Goal: Ask a question: Seek information or help from site administrators or community

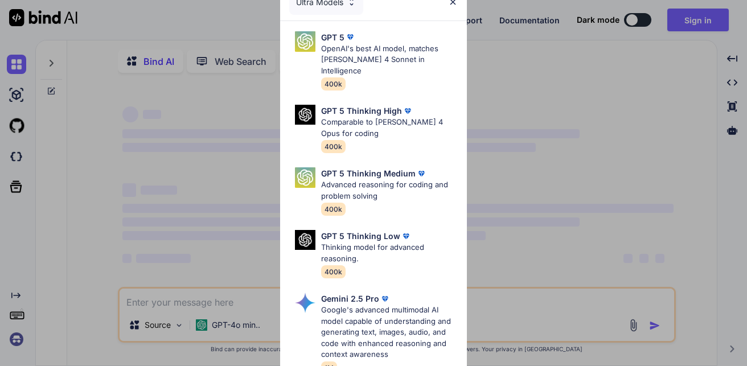
click at [191, 302] on div "Ultra Models GPT 5 OpenAI's best AI model, matches [PERSON_NAME] 4 Sonnet in In…" at bounding box center [373, 183] width 747 height 366
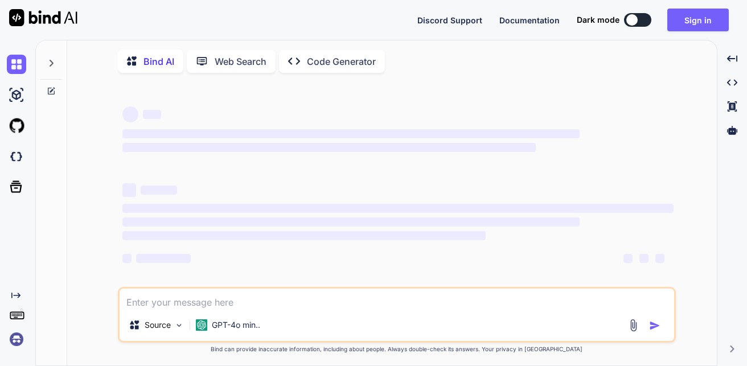
click at [191, 302] on textarea at bounding box center [397, 299] width 555 height 21
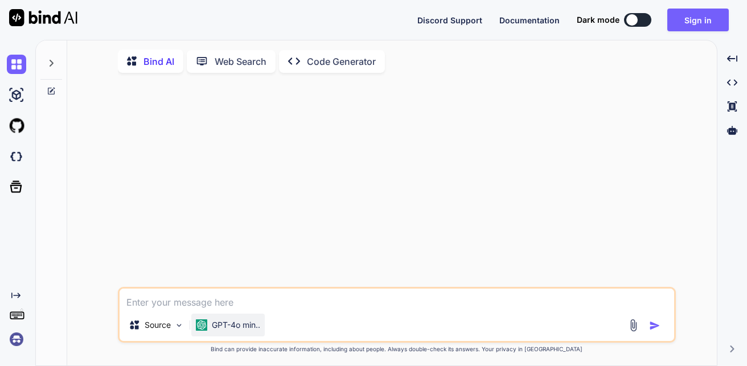
click at [256, 324] on p "GPT-4o min.." at bounding box center [236, 325] width 48 height 11
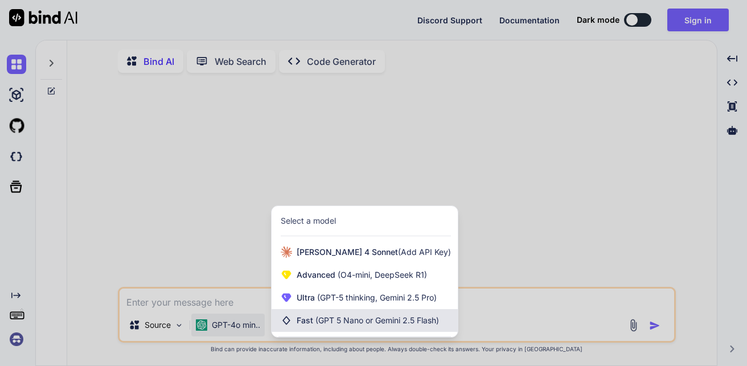
click at [310, 321] on span "Fast (GPT 5 Nano or Gemini 2.5 Flash)" at bounding box center [368, 320] width 142 height 11
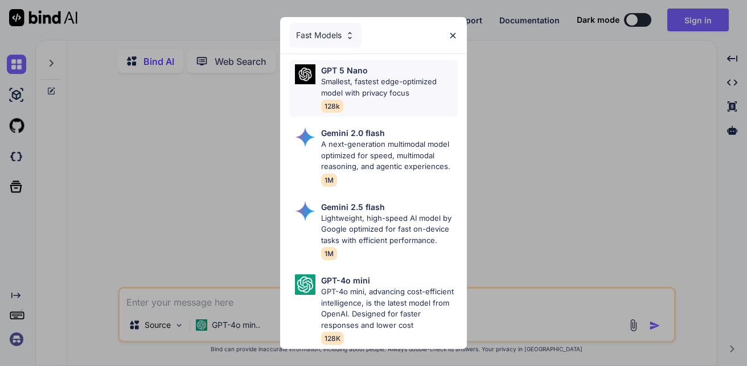
click at [374, 93] on div "GPT 5 Nano Smallest, fastest edge-optimized model with privacy focus 128k" at bounding box center [389, 88] width 137 height 48
type textarea "x"
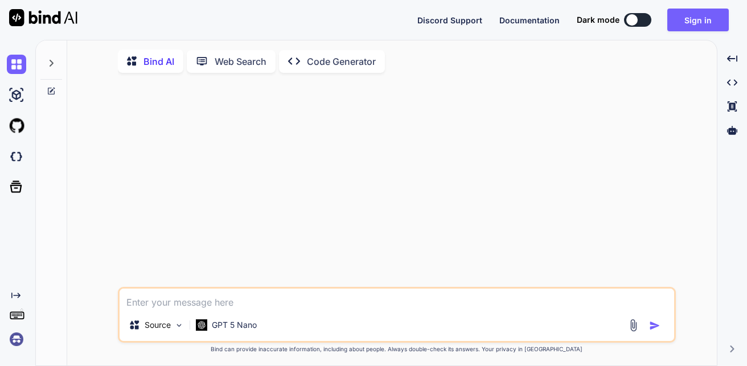
click at [247, 309] on textarea at bounding box center [397, 299] width 555 height 21
type textarea "N"
type textarea "x"
type textarea "Ne"
type textarea "x"
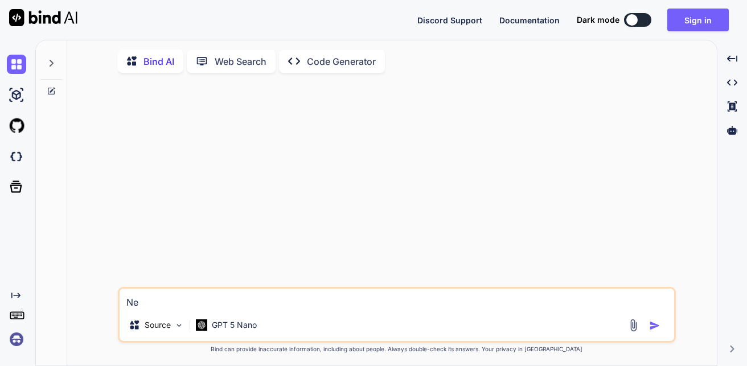
type textarea "Nee"
type textarea "x"
type textarea "Need"
type textarea "x"
type textarea "Need"
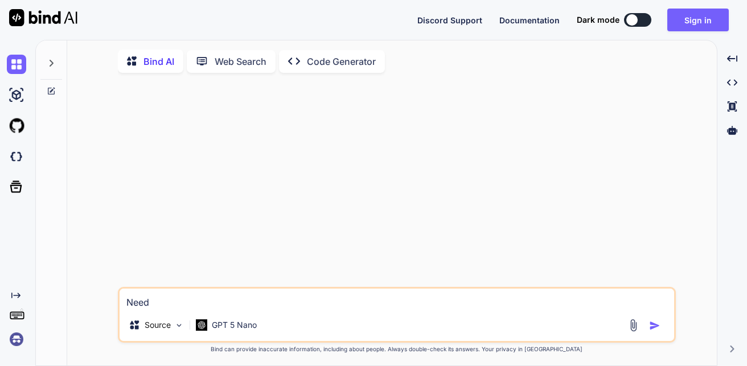
type textarea "x"
type textarea "Need p"
type textarea "x"
type textarea "Need py"
type textarea "x"
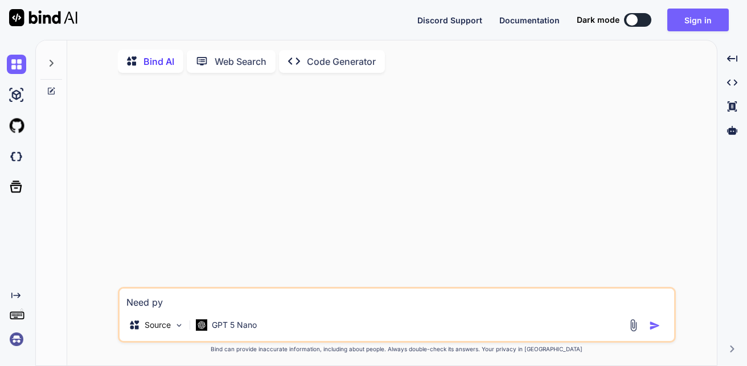
type textarea "Need pyt"
type textarea "x"
type textarea "Need pyth"
type textarea "x"
type textarea "Need pytho"
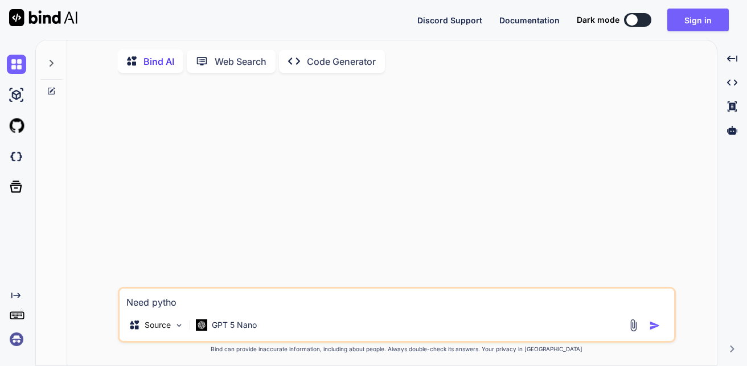
type textarea "x"
type textarea "Need python"
type textarea "x"
type textarea "Need python"
type textarea "x"
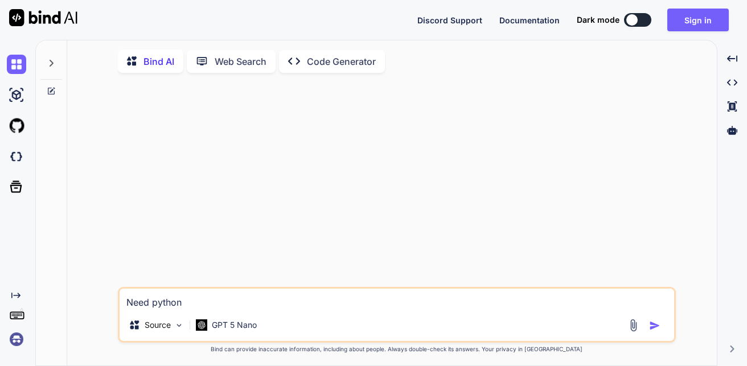
type textarea "Need python c"
type textarea "x"
type textarea "Need python co"
type textarea "x"
type textarea "Need python cod"
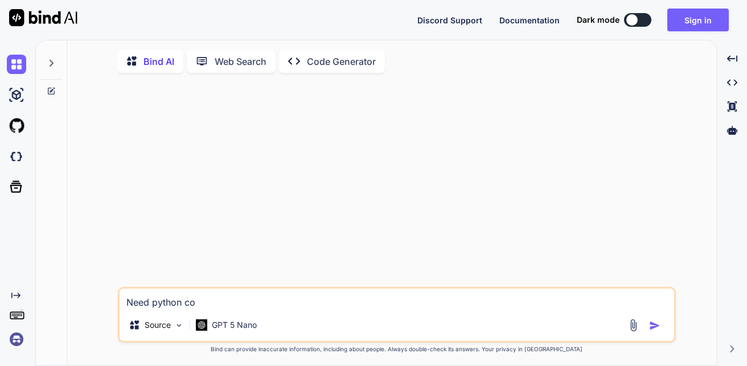
type textarea "x"
type textarea "Need python code"
type textarea "x"
type textarea "Need python code"
type textarea "x"
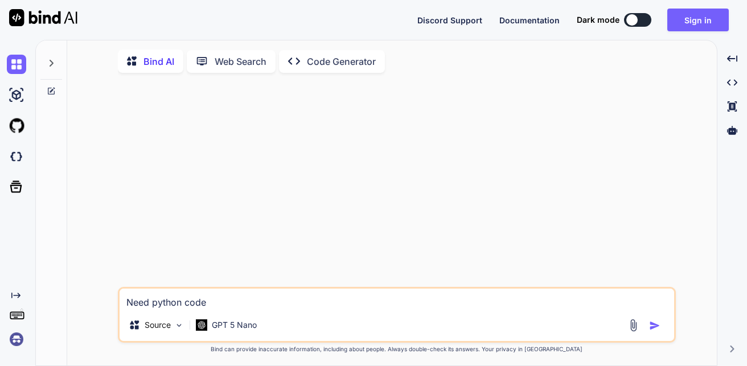
type textarea "Need python code f"
type textarea "x"
type textarea "Need python code fo"
type textarea "x"
type textarea "Need python code for"
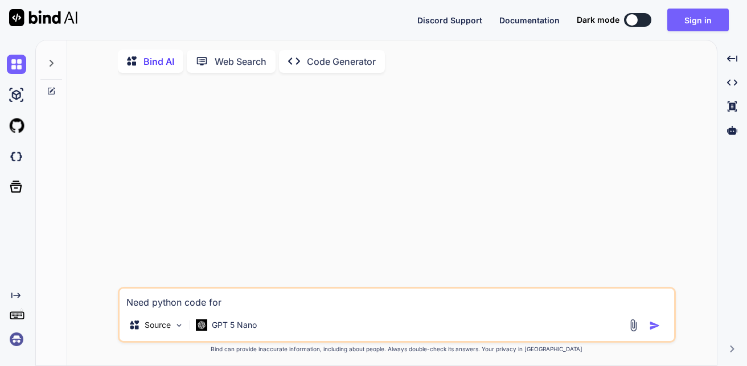
type textarea "x"
type textarea "Need python code for"
type textarea "x"
type textarea "Need python code for"
type textarea "x"
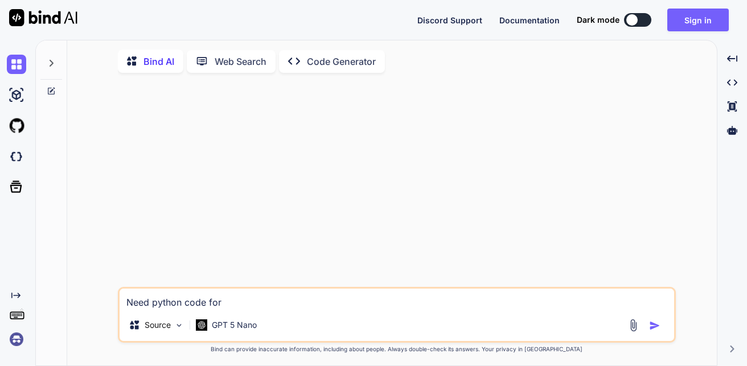
type textarea "Need python code fo"
type textarea "x"
type textarea "Need python code for"
type textarea "x"
type textarea "Need python code for"
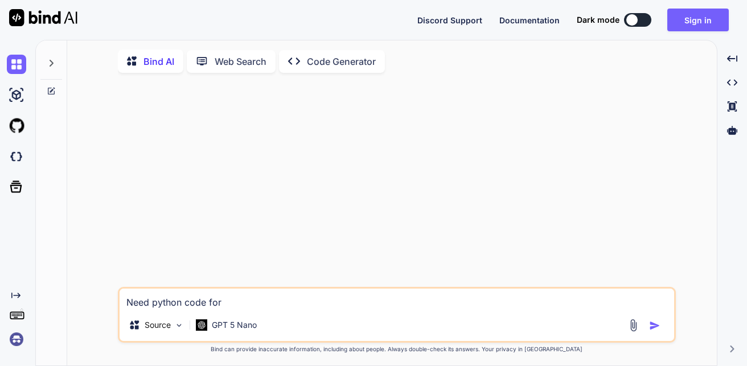
type textarea "x"
type textarea "Need python code for t"
type textarea "x"
type textarea "Need python code for th"
type textarea "x"
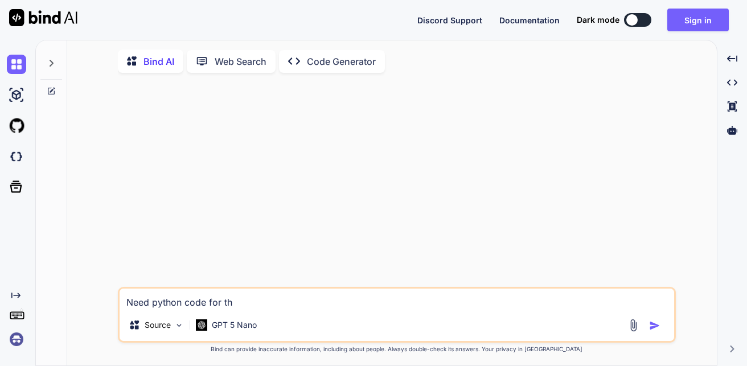
type textarea "Need python code for the"
type textarea "x"
type textarea "Need python code for the"
type textarea "x"
type textarea "Need python code for the b"
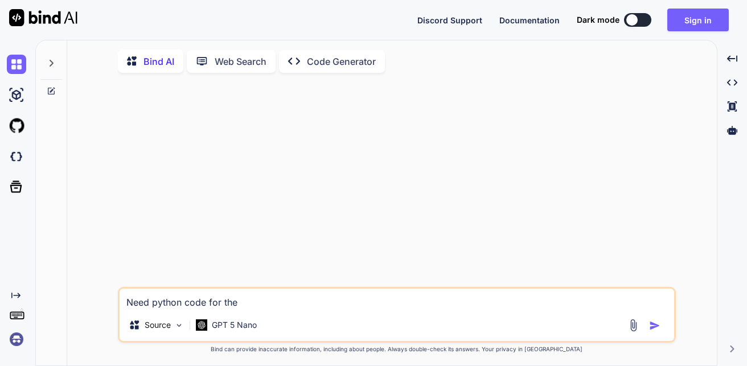
type textarea "x"
type textarea "Need python code for the be"
type textarea "x"
type textarea "Need python code for the bel"
type textarea "x"
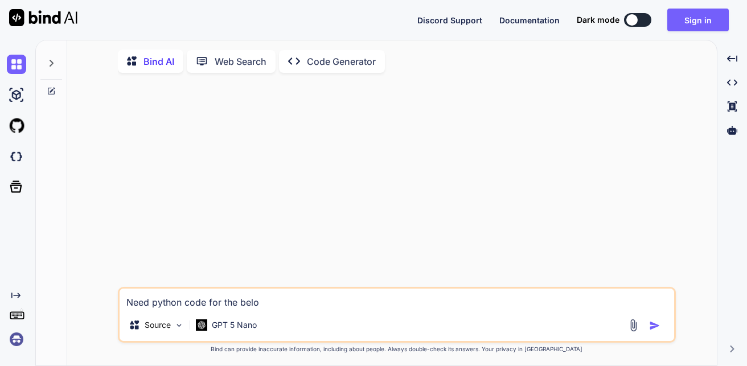
type textarea "Need python code for the below"
type textarea "x"
type textarea "Need python code for the below"
click at [655, 328] on img "button" at bounding box center [654, 325] width 11 height 11
type textarea "x"
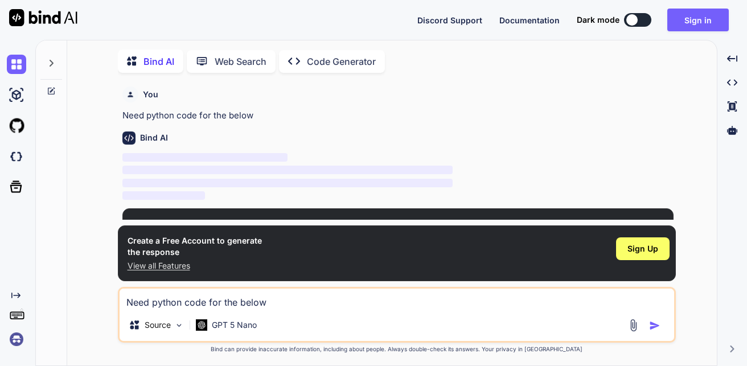
scroll to position [5, 0]
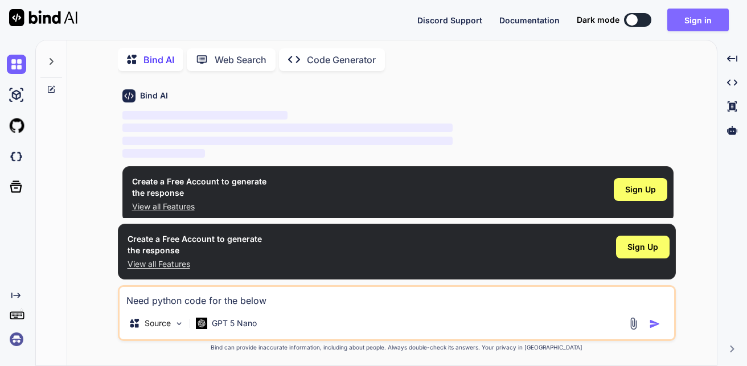
click at [697, 22] on button "Sign in" at bounding box center [699, 20] width 62 height 23
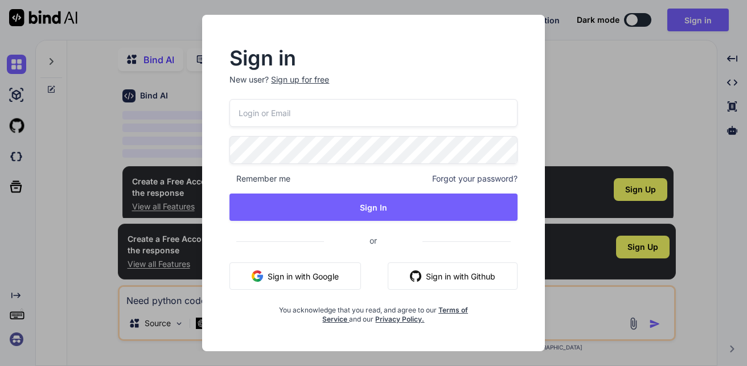
click at [332, 276] on button "Sign in with Google" at bounding box center [296, 276] width 132 height 27
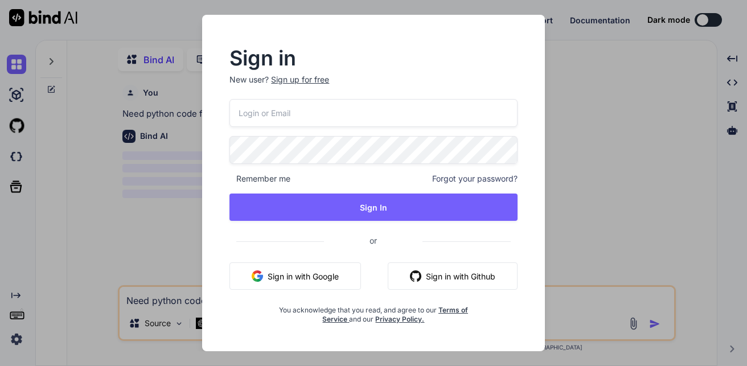
scroll to position [0, 0]
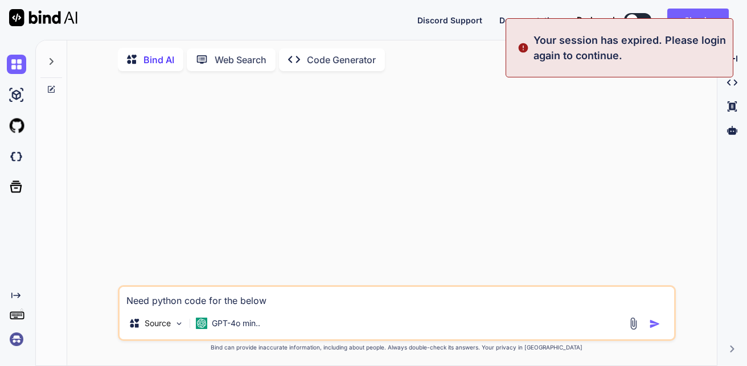
click at [375, 14] on div "Discord Support Documentation Dark mode Sign in Created with Pixso." at bounding box center [373, 20] width 747 height 40
click at [220, 296] on textarea "Need python code for the below" at bounding box center [397, 297] width 555 height 21
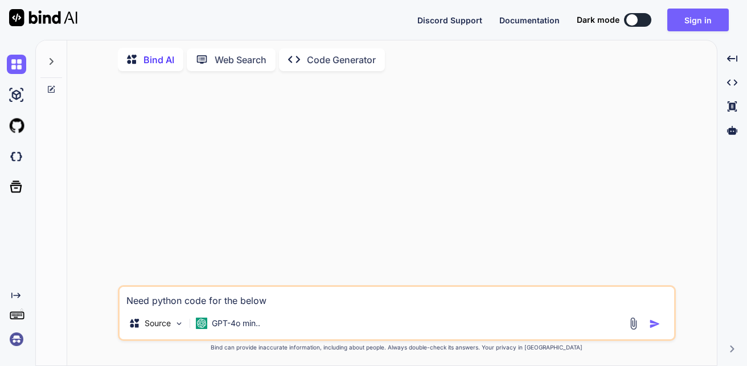
click at [153, 301] on textarea "Need python code for the below" at bounding box center [397, 297] width 555 height 21
click at [285, 296] on textarea "Need full python code for the below" at bounding box center [397, 297] width 555 height 21
type textarea "Need full python code for the below"
click at [247, 323] on p "GPT-4o min.." at bounding box center [236, 323] width 48 height 11
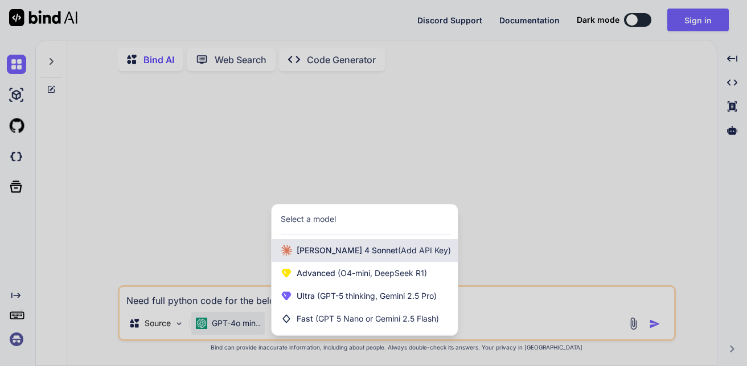
click at [337, 256] on div "[PERSON_NAME] 4 Sonnet (Add API Key)" at bounding box center [365, 250] width 186 height 23
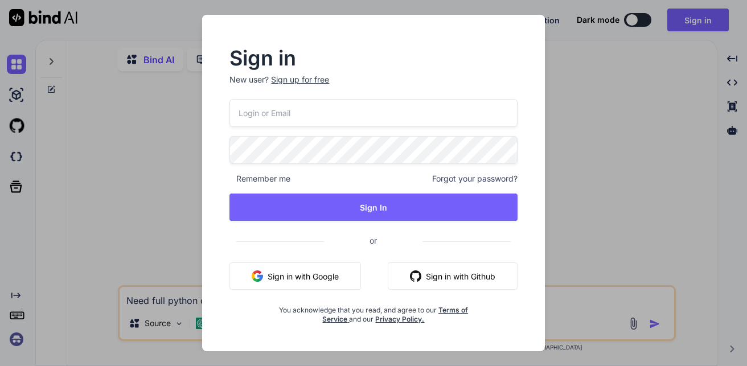
click at [328, 272] on button "Sign in with Google" at bounding box center [296, 276] width 132 height 27
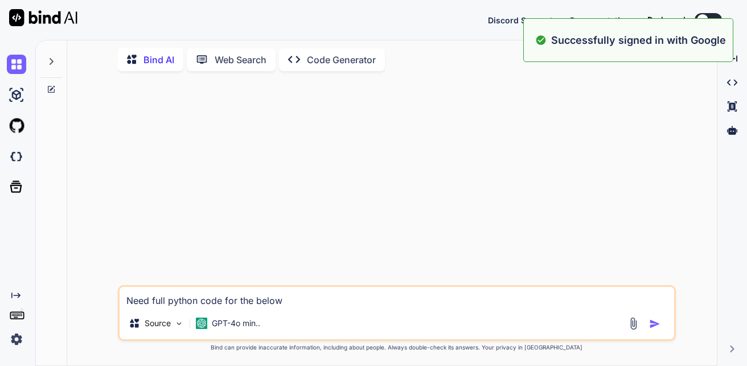
click at [283, 303] on textarea "Need full python code for the below" at bounding box center [397, 297] width 555 height 21
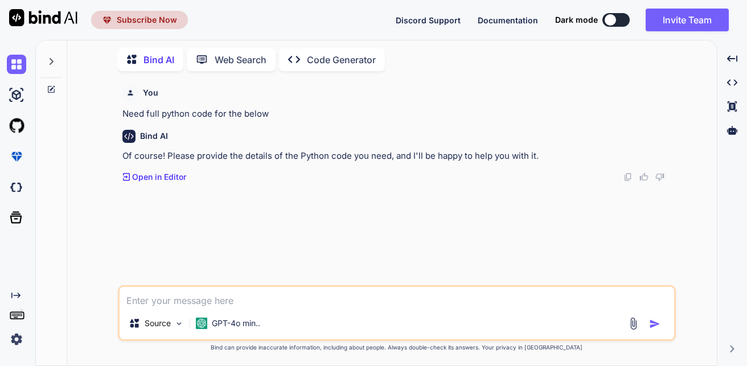
paste textarea "import numpy as np import tensorflow as tf # Assuming you have functions for ch…"
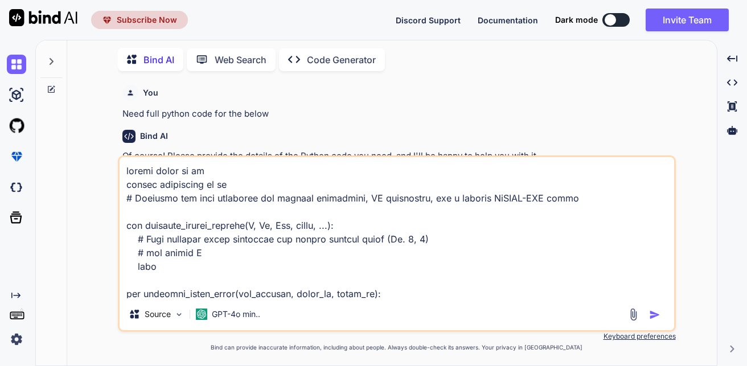
scroll to position [999, 0]
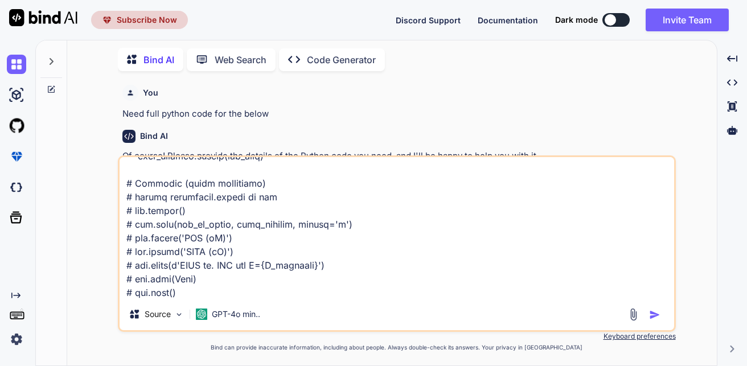
type textarea "import numpy as np import tensorflow as tf # Assuming you have functions for ch…"
click at [652, 313] on img "button" at bounding box center [654, 314] width 11 height 11
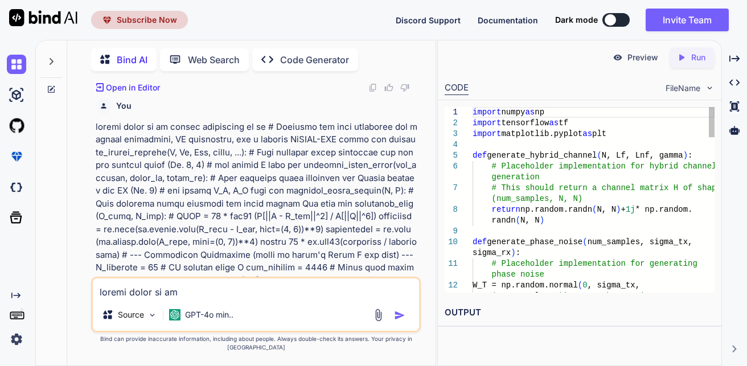
scroll to position [116, 0]
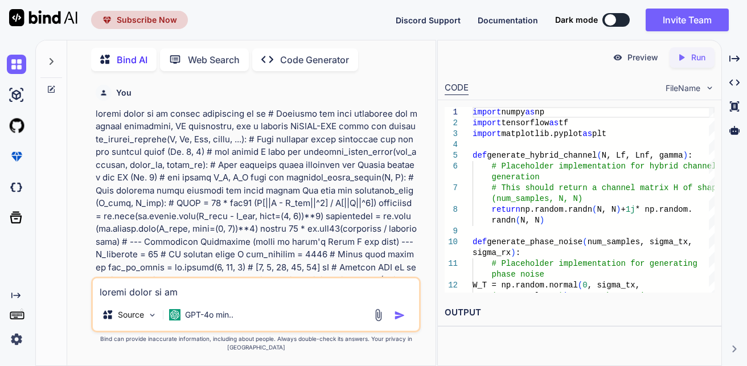
drag, startPoint x: 197, startPoint y: 291, endPoint x: 195, endPoint y: 299, distance: 8.2
click at [195, 297] on textarea at bounding box center [256, 289] width 326 height 21
paste textarea "import numpy as np import tensorflow as tf # Assuming you have functions for ch…"
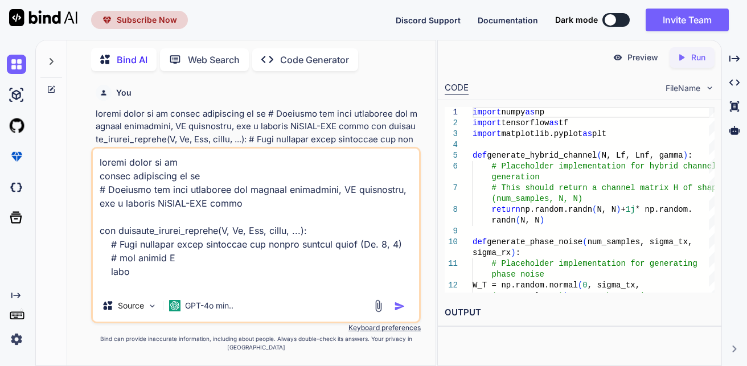
scroll to position [1150, 0]
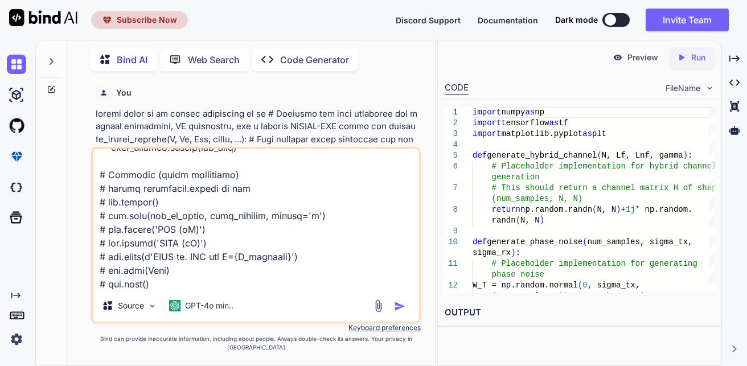
type textarea "import numpy as np import tensorflow as tf # Assuming you have functions for ch…"
click at [394, 312] on div at bounding box center [391, 306] width 38 height 13
click at [401, 312] on img "button" at bounding box center [399, 306] width 11 height 11
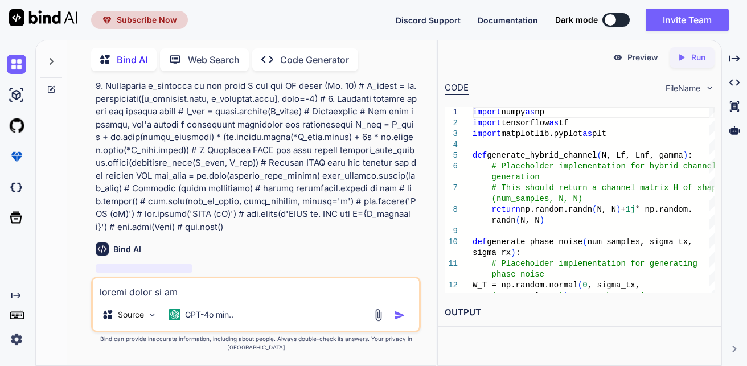
scroll to position [2149, 0]
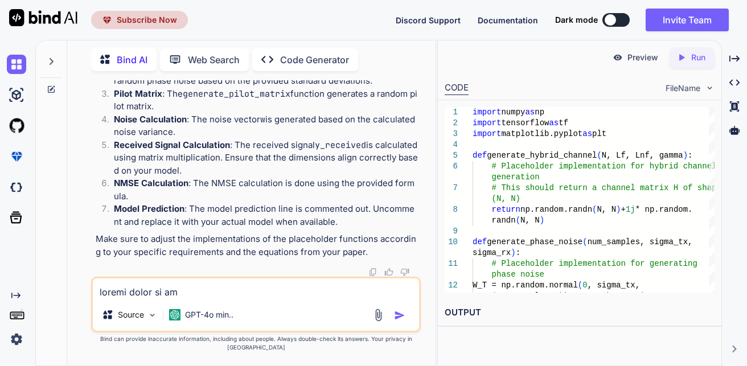
scroll to position [3769, 0]
drag, startPoint x: 107, startPoint y: 88, endPoint x: 188, endPoint y: 194, distance: 132.9
copy code "import numpy as np import tensorflow as tf import matplotlib.pyplot as plt def …"
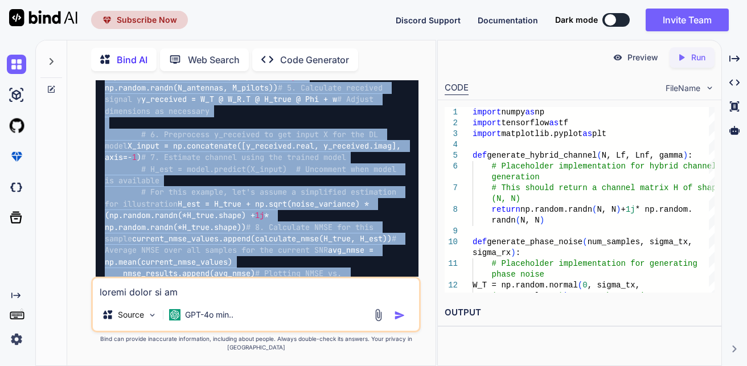
scroll to position [2805, 0]
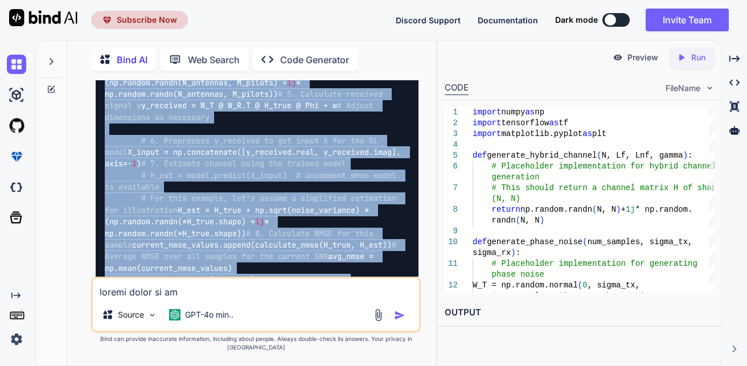
drag, startPoint x: 196, startPoint y: 199, endPoint x: 125, endPoint y: 111, distance: 113.5
click at [125, 111] on div "import numpy as np import tensorflow as tf import matplotlib.pyplot as plt def …" at bounding box center [257, 25] width 323 height 704
click at [345, 143] on div "import numpy as np import tensorflow as tf import matplotlib.pyplot as plt def …" at bounding box center [257, 25] width 323 height 704
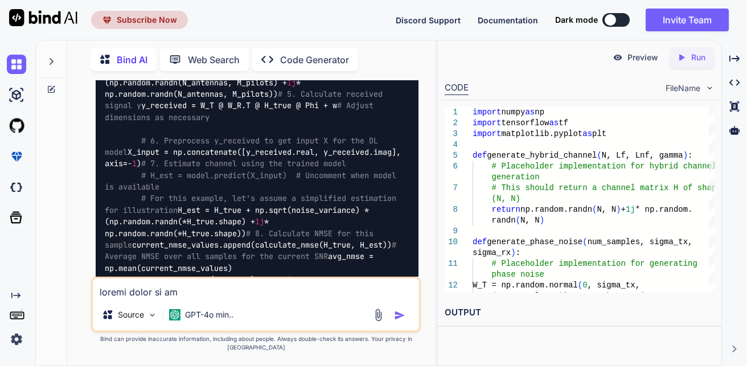
click at [245, 299] on textarea at bounding box center [256, 289] width 326 height 21
paste textarea "generate_hybrid_channel() missing 2 required positional arguments: 'Lnf' and 'g…"
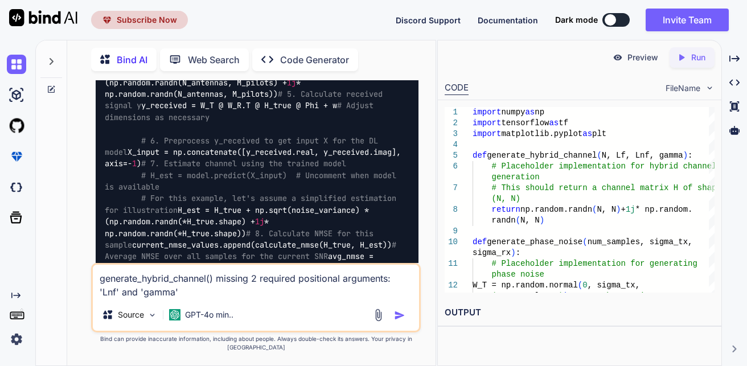
type textarea "generate_hybrid_channel() missing 2 required positional arguments: 'Lnf' and 'g…"
click at [397, 321] on img "button" at bounding box center [399, 315] width 11 height 11
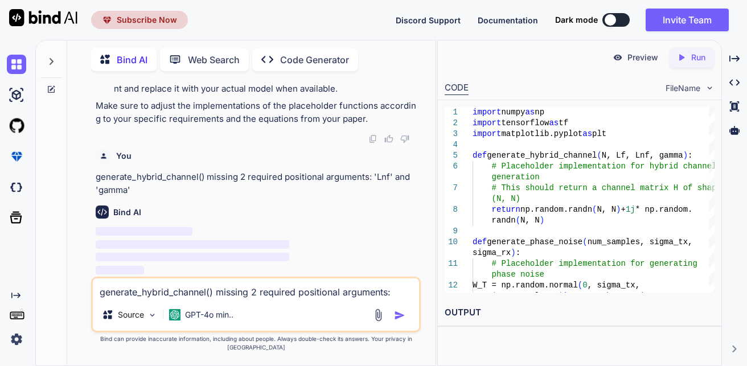
scroll to position [4110, 0]
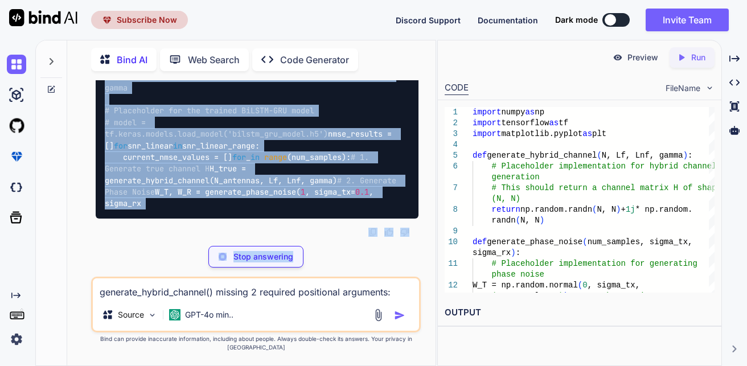
drag, startPoint x: 332, startPoint y: 239, endPoint x: 346, endPoint y: 271, distance: 35.5
click at [346, 271] on div "You Need full python code for the below Bind AI Of course! Please provide the d…" at bounding box center [256, 222] width 330 height 285
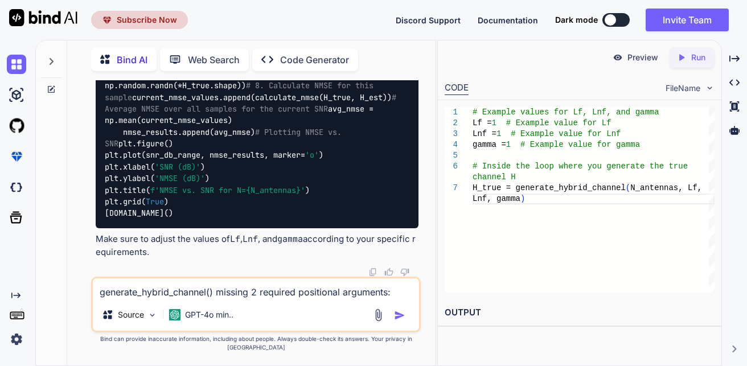
drag, startPoint x: 96, startPoint y: 235, endPoint x: 162, endPoint y: 276, distance: 78.3
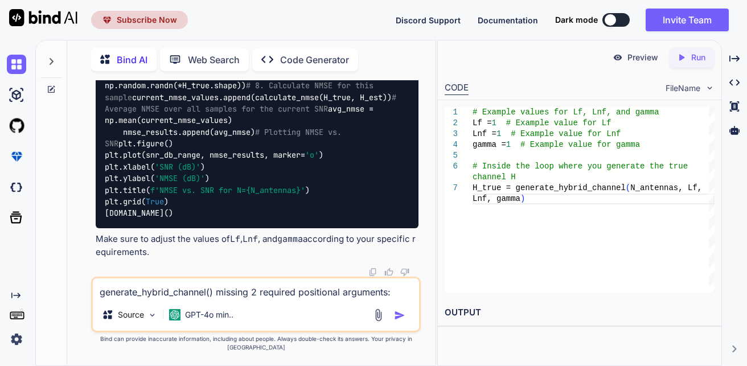
drag, startPoint x: 152, startPoint y: 226, endPoint x: 108, endPoint y: 164, distance: 76.0
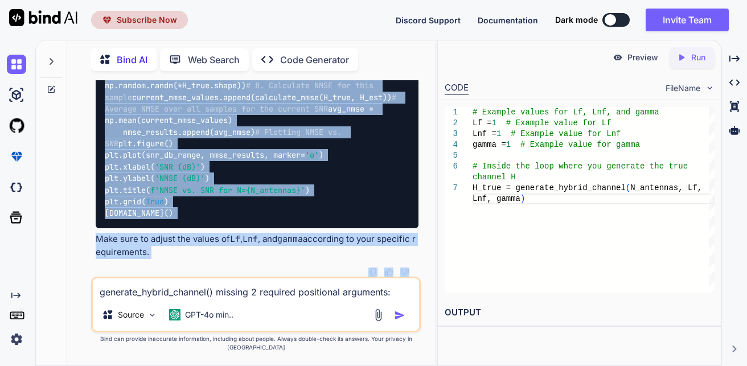
scroll to position [5544, 0]
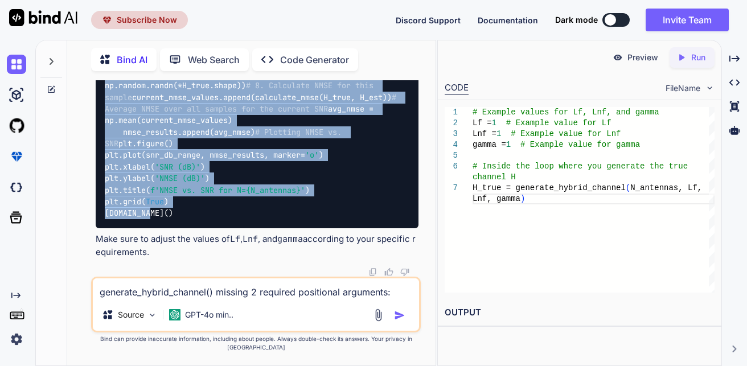
drag, startPoint x: 105, startPoint y: 145, endPoint x: 156, endPoint y: 222, distance: 91.3
drag, startPoint x: 156, startPoint y: 222, endPoint x: 106, endPoint y: 186, distance: 61.2
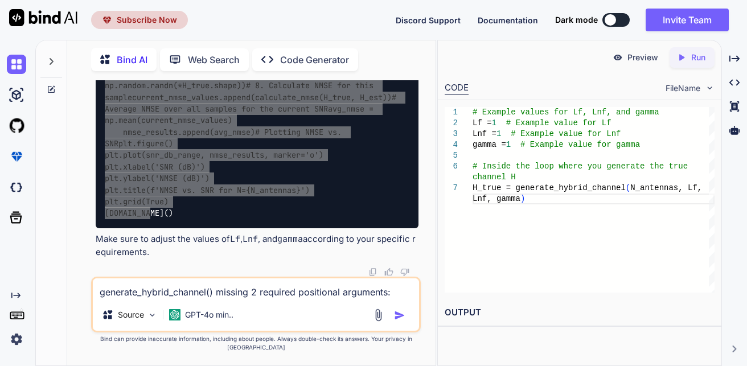
copy code "import numpy as np import tensorflow as tf import matplotlib.pyplot as plt def …"
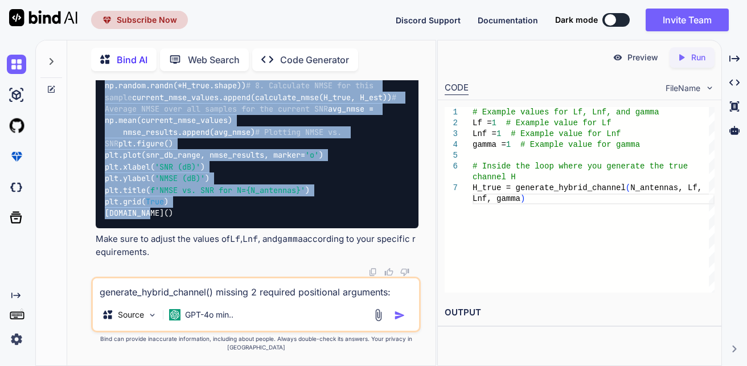
click at [246, 299] on textarea "generate_hybrid_channel() missing 2 required positional arguments: 'Lnf' and 'g…" at bounding box center [256, 289] width 326 height 21
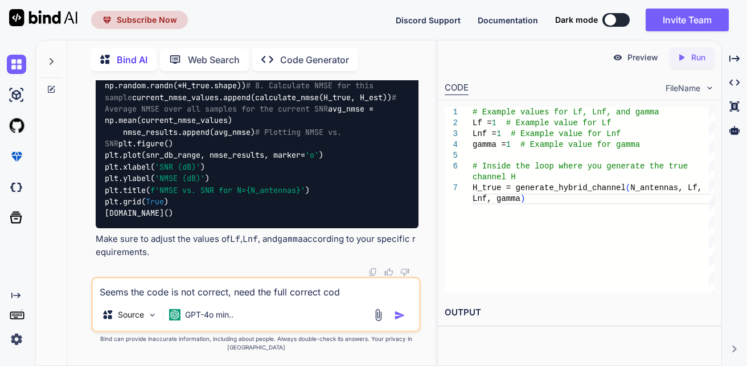
type textarea "Seems the code is not correct, need the full correct code"
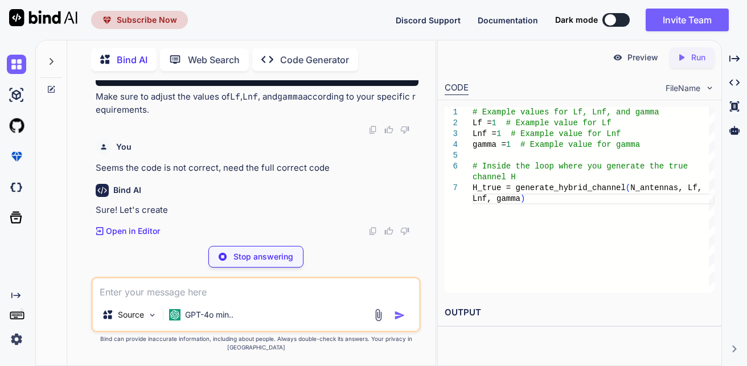
scroll to position [5665, 0]
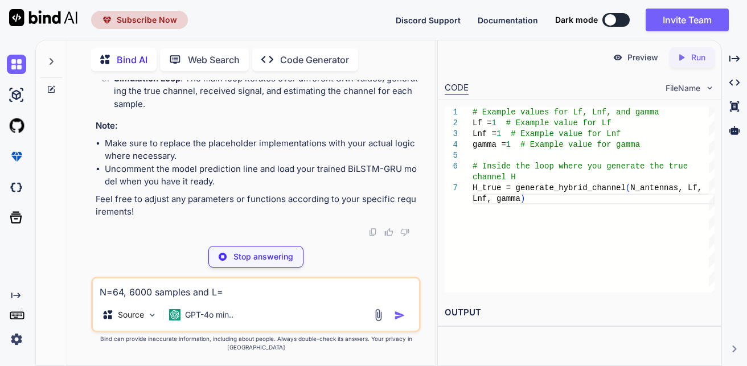
type textarea "N=64, 6000 samples and L=4"
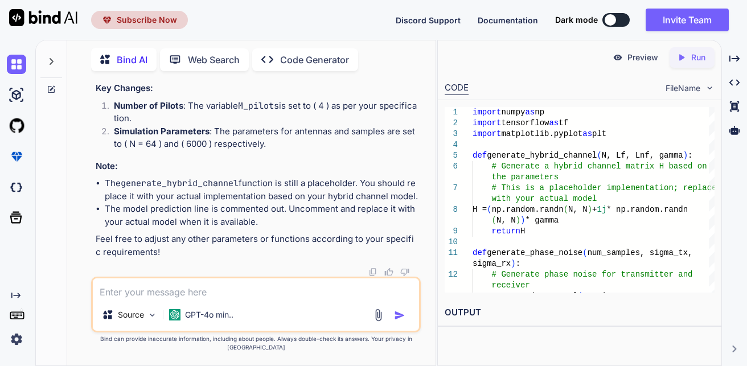
scroll to position [7825, 0]
drag, startPoint x: 258, startPoint y: 242, endPoint x: 274, endPoint y: 265, distance: 28.3
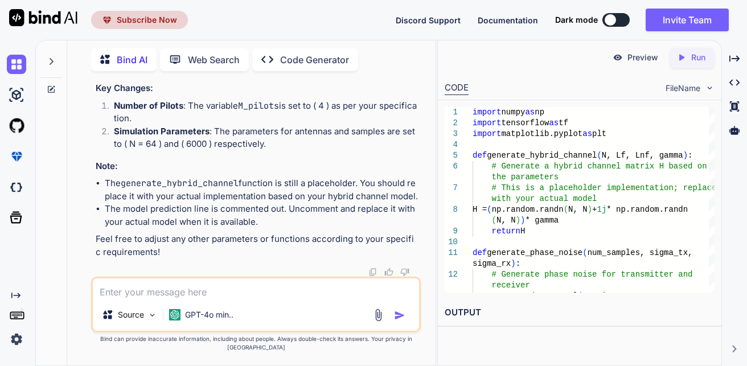
drag, startPoint x: 127, startPoint y: 120, endPoint x: 164, endPoint y: 158, distance: 52.8
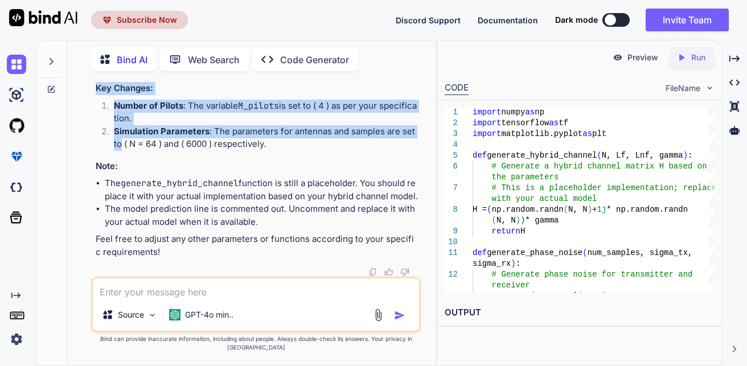
scroll to position [8656, 0]
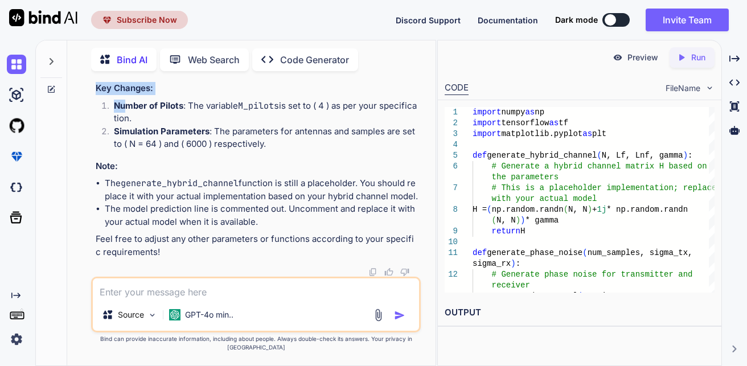
drag, startPoint x: 166, startPoint y: 281, endPoint x: 134, endPoint y: 223, distance: 66.3
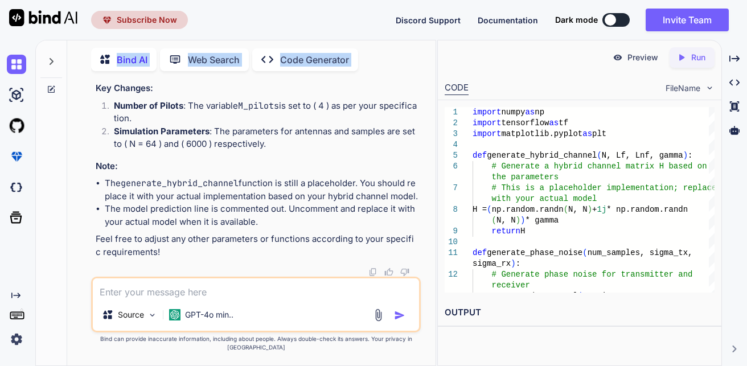
scroll to position [7421, 0]
drag, startPoint x: 164, startPoint y: 187, endPoint x: 103, endPoint y: 247, distance: 85.0
copy code "import numpy as np import tensorflow as tf import matplotlib.pyplot as plt def …"
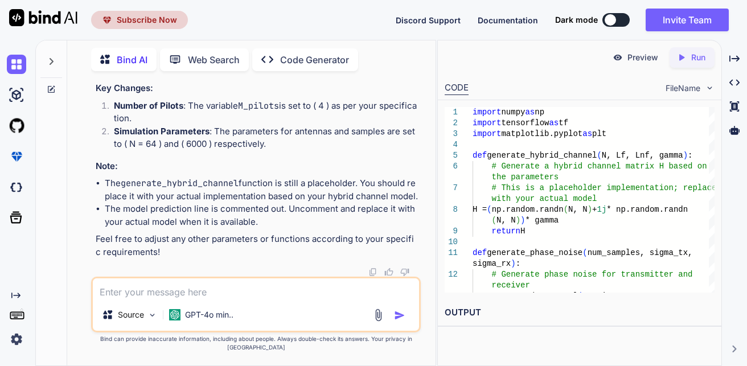
click at [189, 299] on textarea at bounding box center [256, 289] width 326 height 21
click at [210, 320] on p "GPT-4o min.." at bounding box center [209, 314] width 48 height 11
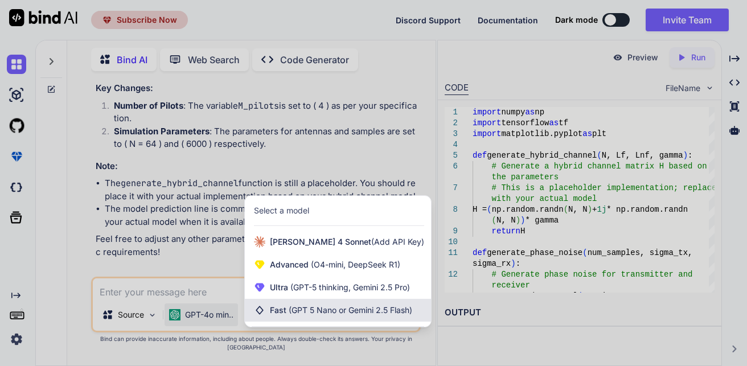
click at [297, 314] on span "(GPT 5 Nano or Gemini 2.5 Flash)" at bounding box center [351, 310] width 124 height 10
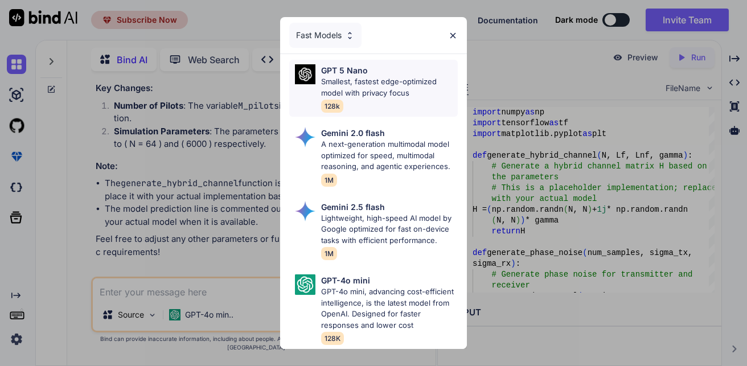
click at [410, 85] on p "Smallest, fastest edge-optimized model with privacy focus" at bounding box center [389, 87] width 137 height 22
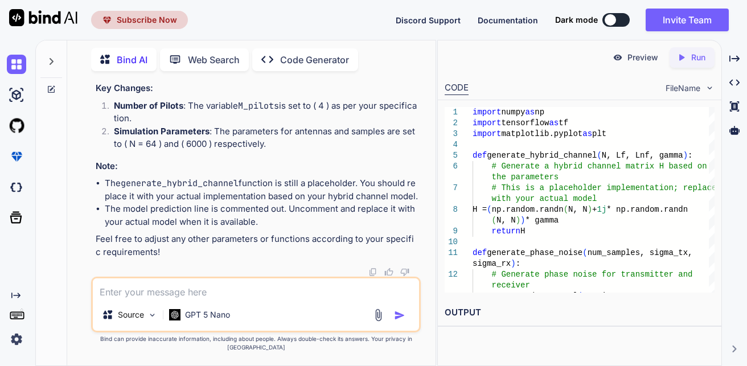
click at [183, 288] on textarea at bounding box center [256, 289] width 326 height 21
click at [148, 322] on div "Source" at bounding box center [129, 315] width 64 height 23
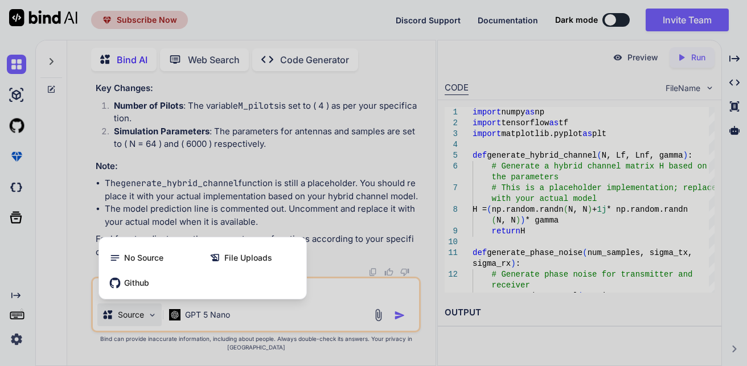
click at [350, 310] on div at bounding box center [373, 183] width 747 height 366
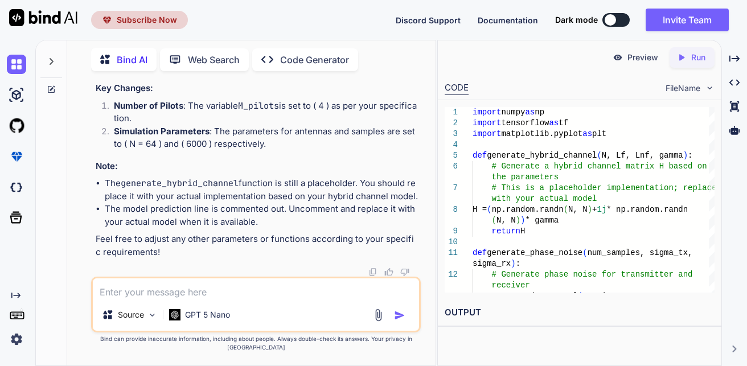
click at [381, 322] on img at bounding box center [378, 315] width 13 height 13
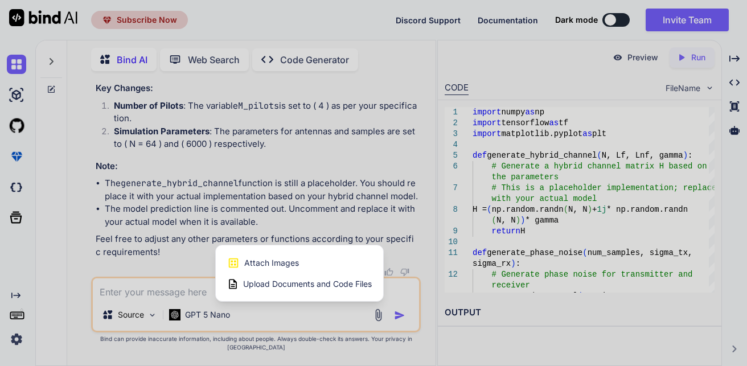
click at [332, 288] on span "Upload Documents and Code Files" at bounding box center [307, 284] width 129 height 11
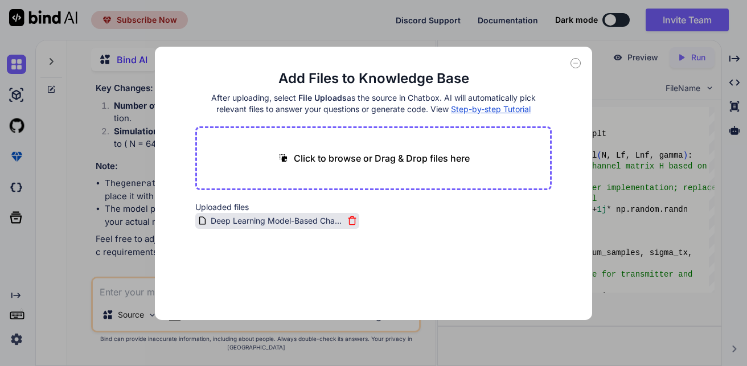
click at [352, 218] on icon at bounding box center [352, 218] width 7 height 0
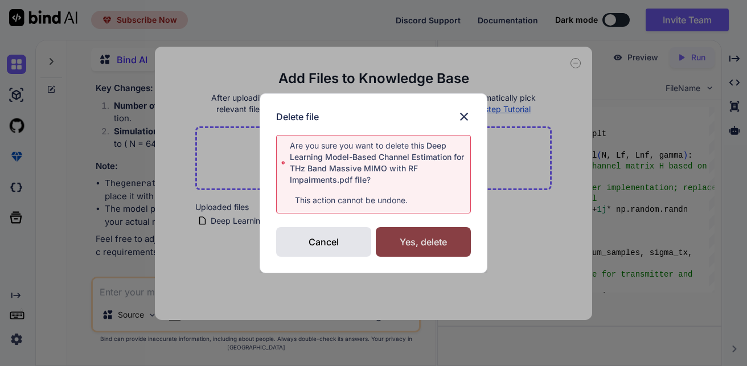
click at [418, 239] on div "Yes, delete" at bounding box center [423, 242] width 95 height 30
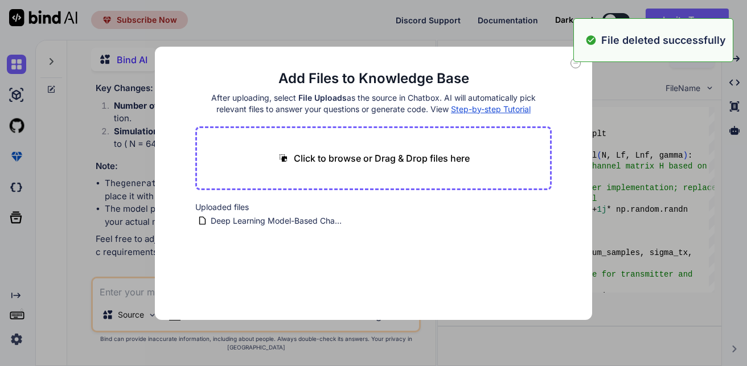
click at [374, 36] on div "Add Files to Knowledge Base After uploading, select File Uploads as the source …" at bounding box center [373, 183] width 747 height 366
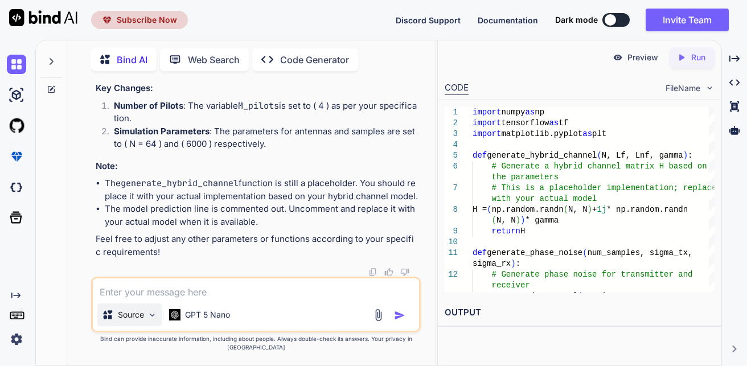
click at [144, 321] on p "Source" at bounding box center [131, 314] width 26 height 11
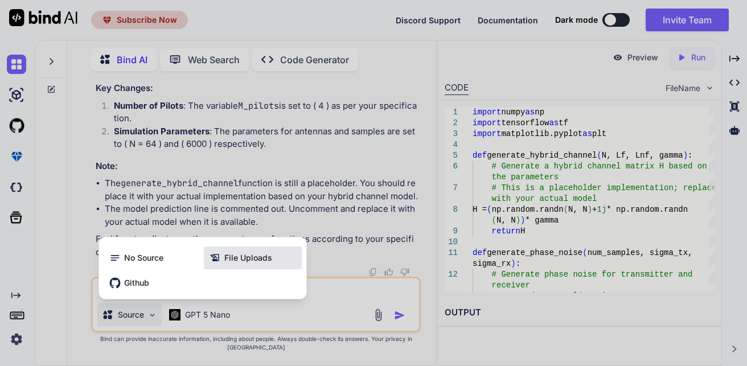
click at [236, 261] on span "File Uploads" at bounding box center [248, 257] width 48 height 11
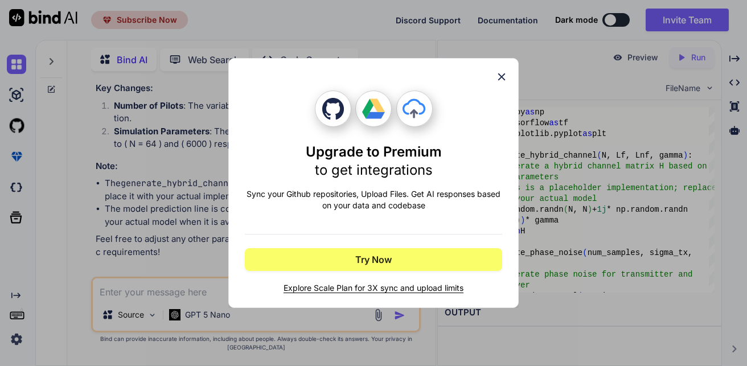
click at [500, 77] on icon at bounding box center [502, 77] width 13 height 13
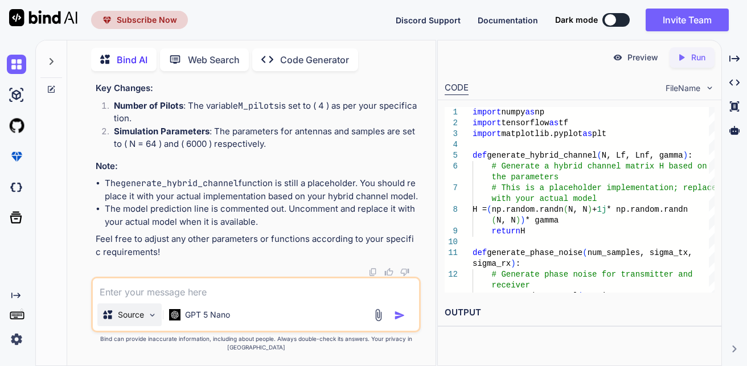
click at [133, 318] on p "Source" at bounding box center [131, 314] width 26 height 11
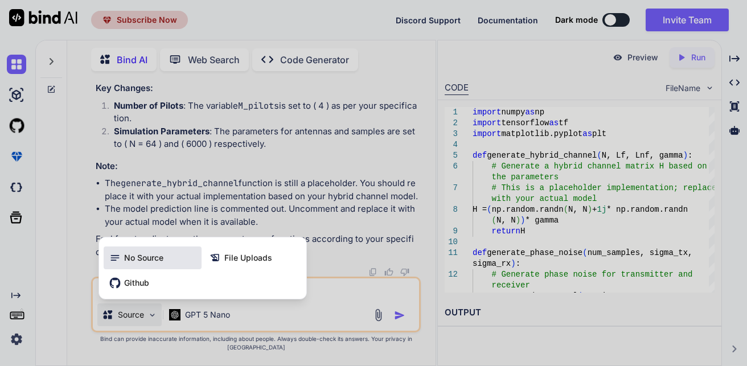
click at [142, 264] on span "No Source" at bounding box center [143, 257] width 39 height 11
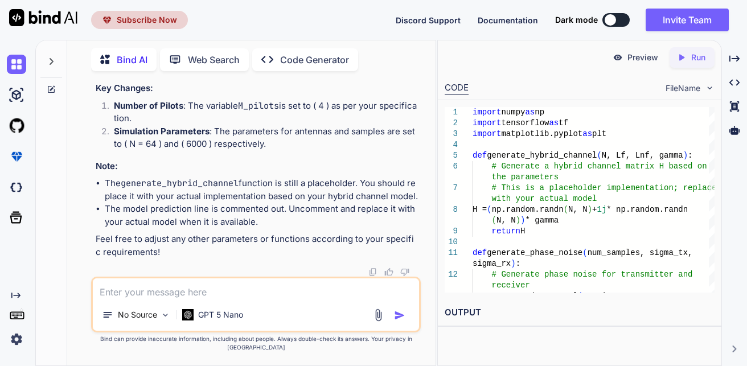
click at [168, 299] on textarea at bounding box center [256, 289] width 326 height 21
click at [698, 59] on p "Run" at bounding box center [699, 57] width 14 height 11
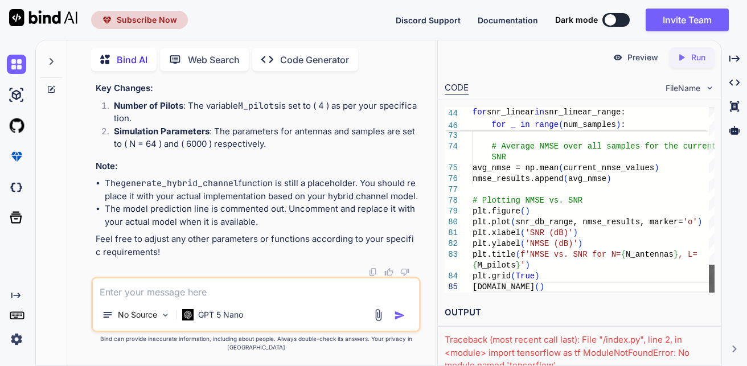
click at [709, 293] on div at bounding box center [712, 279] width 6 height 28
click at [176, 293] on textarea at bounding box center [256, 289] width 326 height 21
type textarea "How to get NMSE value for SNR in dB"
click at [400, 321] on img "button" at bounding box center [399, 315] width 11 height 11
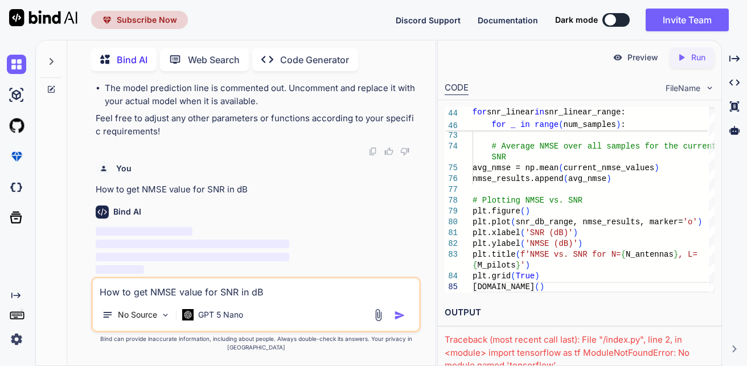
scroll to position [8896, 0]
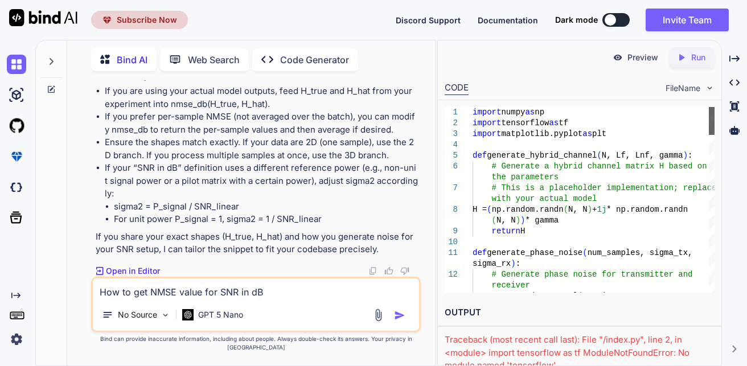
click at [709, 107] on div at bounding box center [712, 121] width 6 height 28
drag, startPoint x: 472, startPoint y: 112, endPoint x: 551, endPoint y: 264, distance: 171.8
click at [551, 264] on div "9 10 11 12 13 3 4 5 6 7 8 1 2 ( N, N ) ) * gamma return H def generate_phase_no…" at bounding box center [580, 200] width 270 height 186
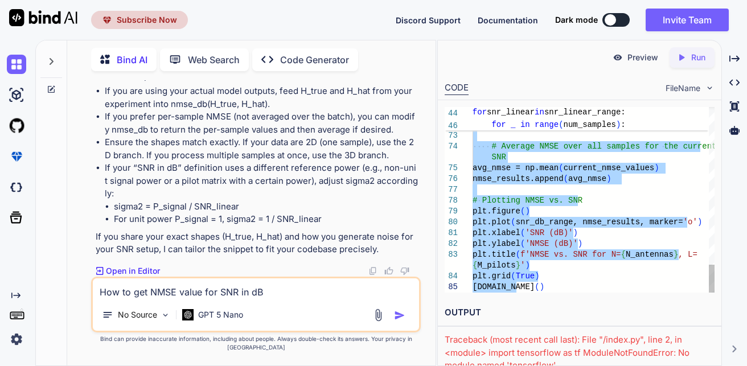
drag, startPoint x: 473, startPoint y: 110, endPoint x: 657, endPoint y: 304, distance: 267.2
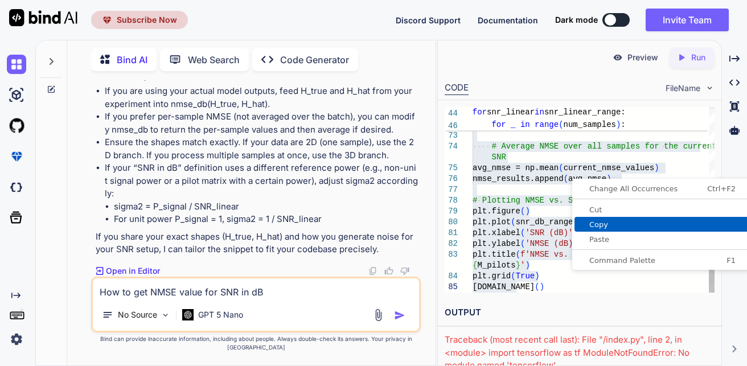
click at [596, 228] on span "Copy" at bounding box center [663, 224] width 176 height 7
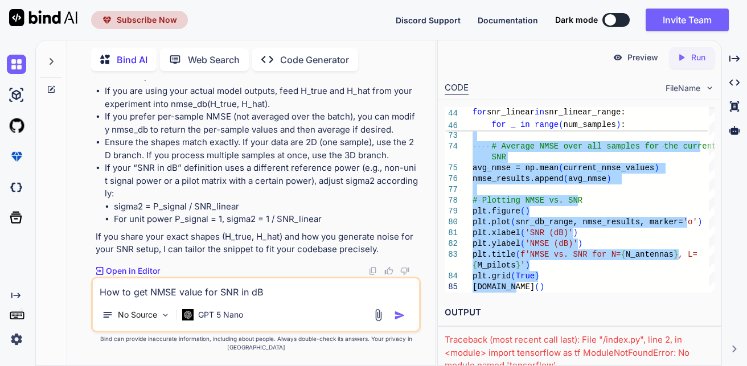
click at [273, 309] on div "How to get NMSE value for SNR in dB No Source GPT 5 Nano" at bounding box center [256, 305] width 330 height 56
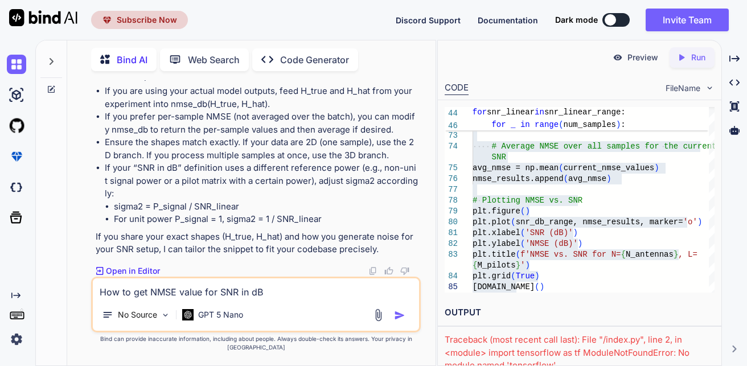
click at [260, 299] on textarea "How to get NMSE value for SNR in dB" at bounding box center [256, 289] width 326 height 21
paste textarea "ValueError: matmul: Input operand 1 has a mismatch in its core dimension 0, wit…"
type textarea "ValueError: matmul: Input operand 1 has a mismatch in its core dimension 0, wit…"
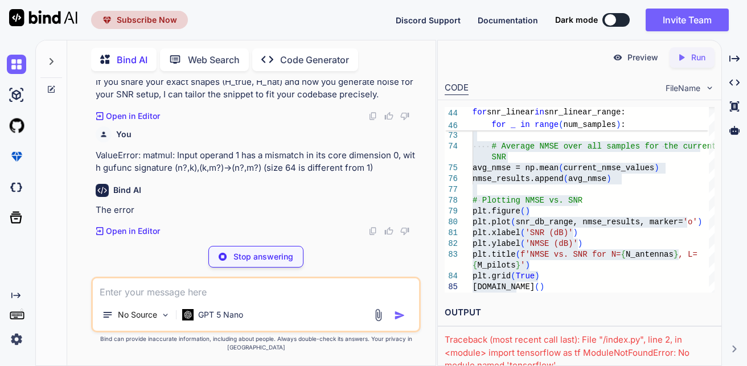
scroll to position [10152, 0]
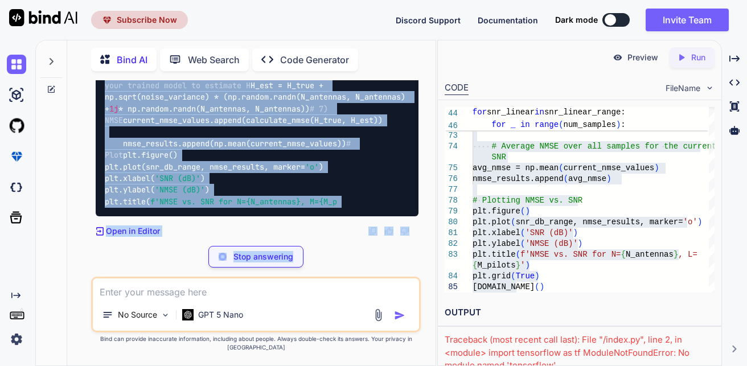
drag, startPoint x: 97, startPoint y: 241, endPoint x: 152, endPoint y: 287, distance: 71.1
click at [152, 287] on div "You Need full python code for the below Bind AI Of course! Please provide the d…" at bounding box center [256, 222] width 330 height 285
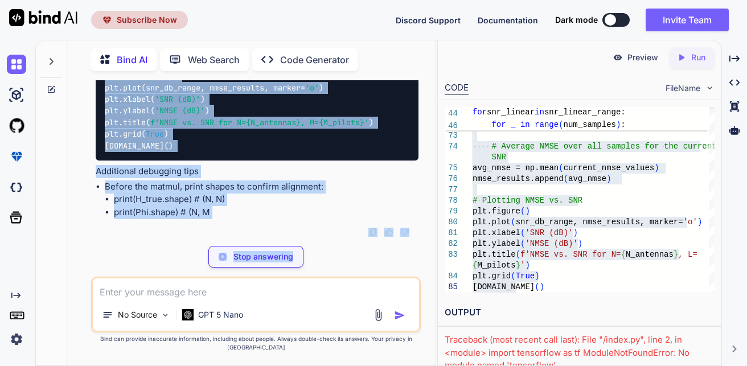
scroll to position [11447, 0]
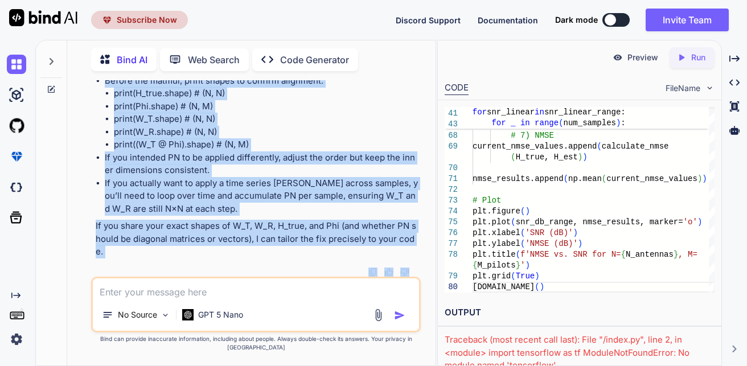
click at [424, 150] on div "You Need full python code for the below Bind AI Of course! Please provide the d…" at bounding box center [255, 222] width 359 height 285
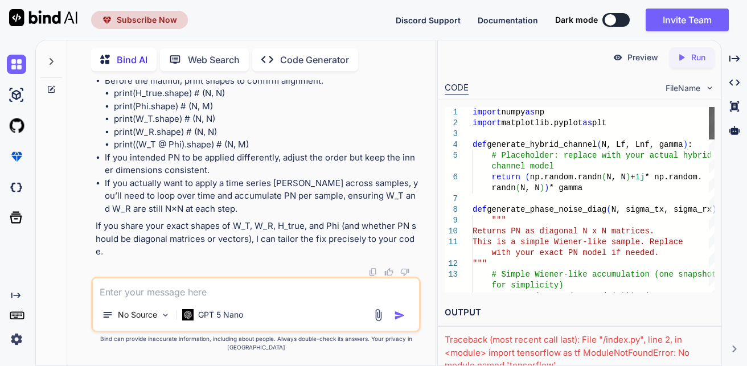
click at [709, 107] on div at bounding box center [712, 123] width 6 height 32
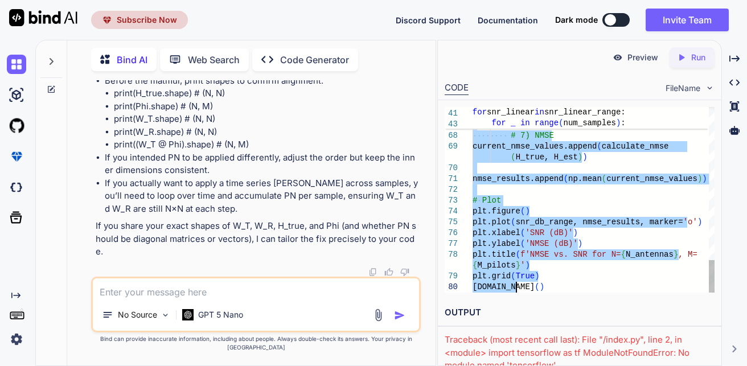
drag, startPoint x: 473, startPoint y: 112, endPoint x: 559, endPoint y: 313, distance: 219.0
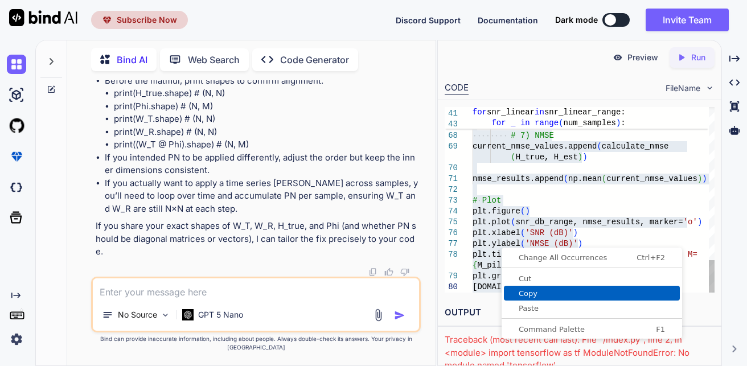
click at [526, 291] on span "Copy" at bounding box center [592, 293] width 176 height 7
